Goal: Use online tool/utility: Use online tool/utility

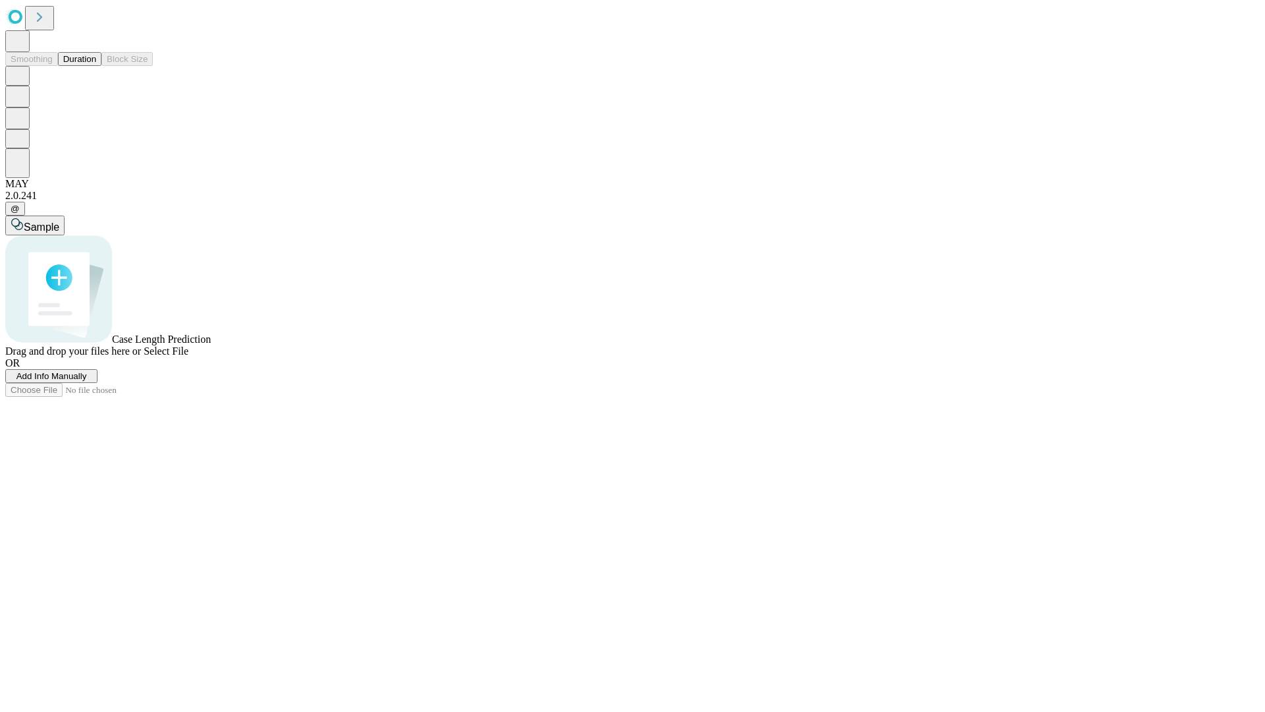
click at [96, 66] on button "Duration" at bounding box center [79, 59] width 43 height 14
click at [188, 357] on span "Select File" at bounding box center [166, 350] width 45 height 11
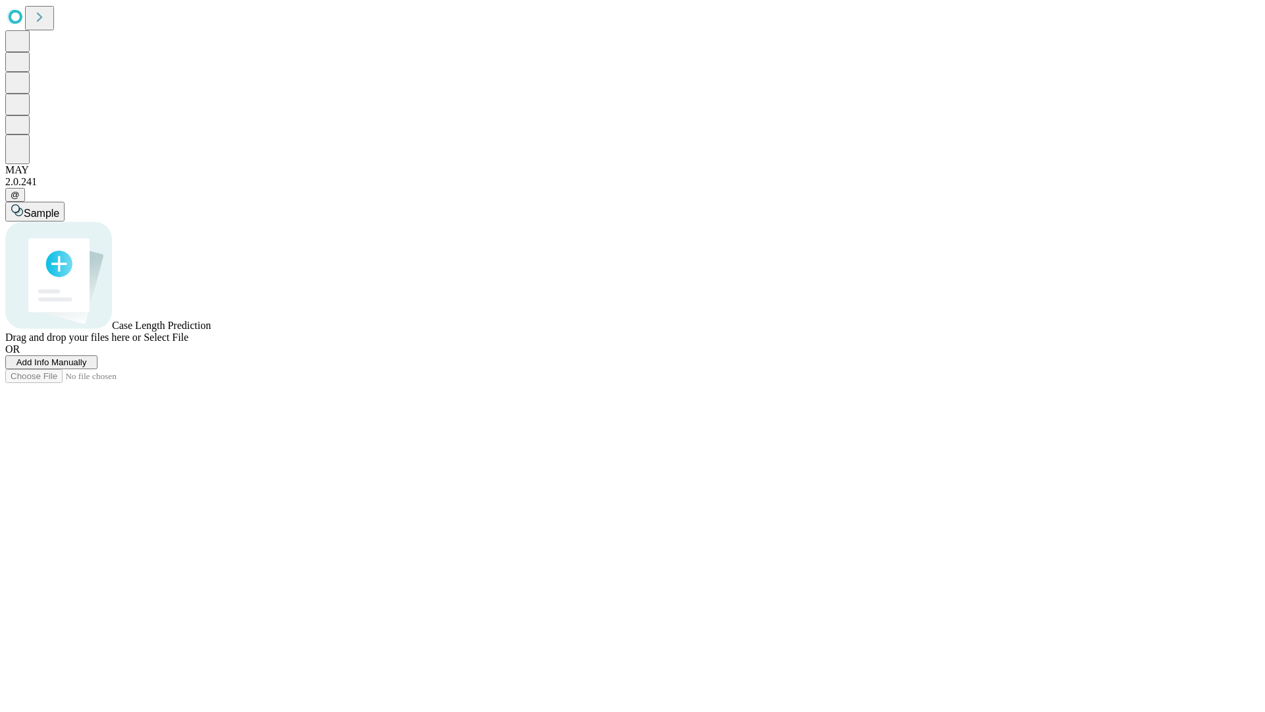
click at [188, 343] on span "Select File" at bounding box center [166, 337] width 45 height 11
